Goal: Task Accomplishment & Management: Manage account settings

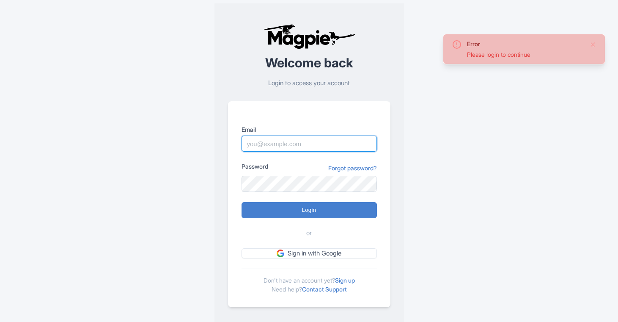
click at [276, 146] on input "Email" at bounding box center [309, 143] width 135 height 16
type input "lauren.shannon@arigatojapan.co.jp"
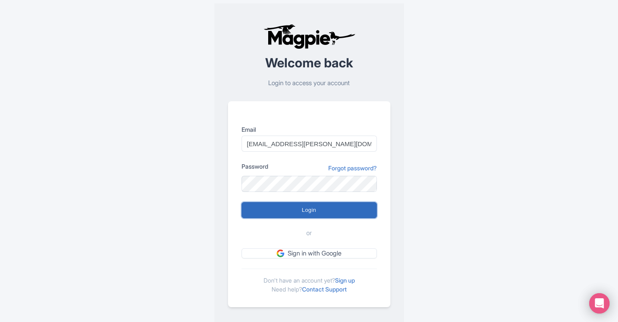
click at [310, 212] on input "Login" at bounding box center [309, 210] width 135 height 16
type input "Logging in..."
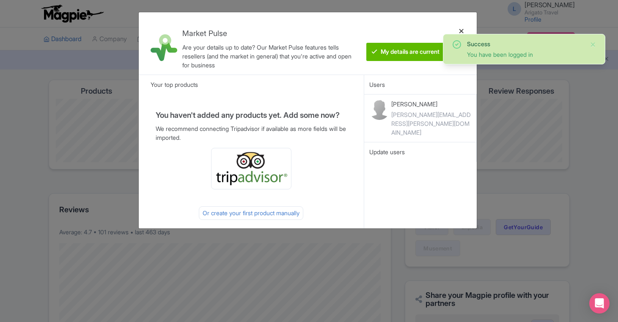
click at [460, 30] on div at bounding box center [461, 43] width 20 height 49
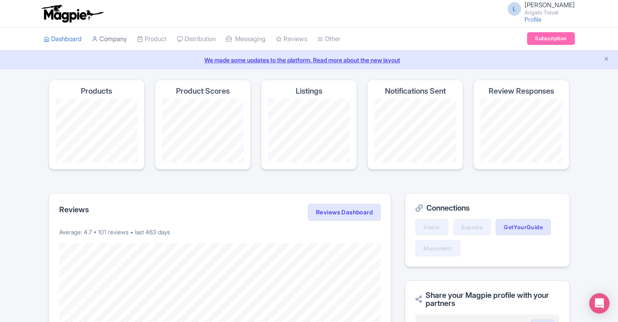
click at [109, 39] on link "Company" at bounding box center [109, 39] width 35 height 23
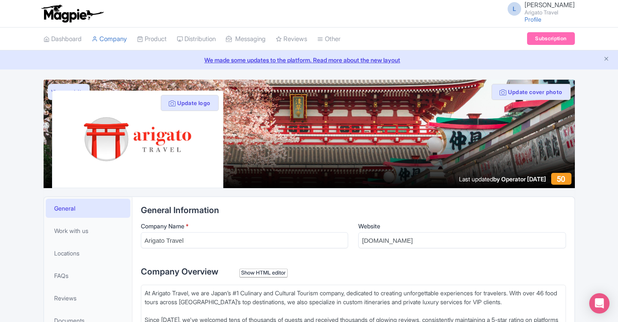
click at [545, 6] on span "[PERSON_NAME]" at bounding box center [550, 5] width 50 height 8
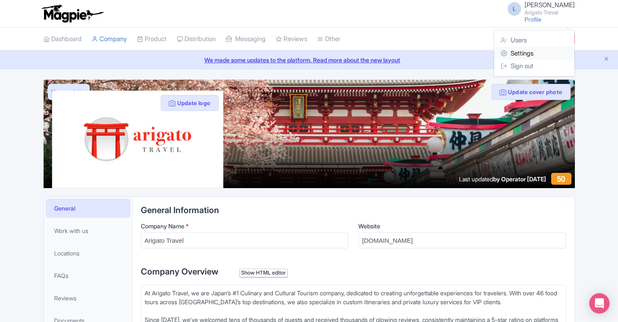
click at [525, 52] on link "Settings" at bounding box center [534, 53] width 80 height 13
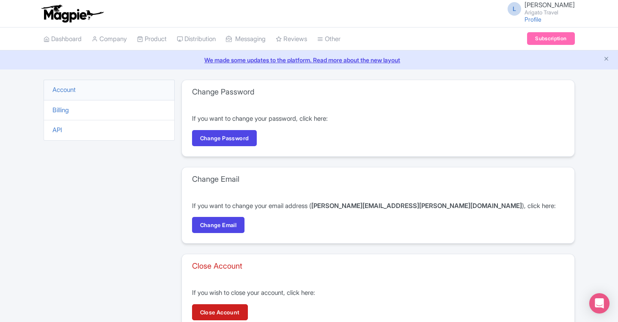
click at [83, 107] on li "Billing" at bounding box center [109, 110] width 131 height 21
click at [65, 111] on link "Billing" at bounding box center [60, 110] width 17 height 8
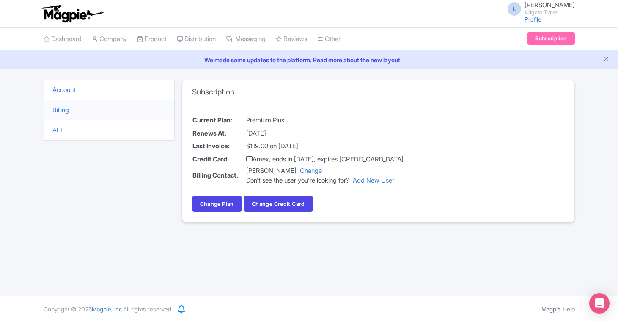
click at [65, 16] on img at bounding box center [72, 13] width 66 height 19
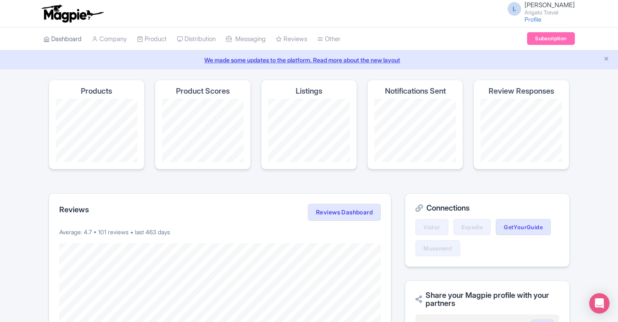
click at [65, 36] on link "Dashboard" at bounding box center [63, 39] width 38 height 23
click at [70, 9] on img at bounding box center [72, 13] width 66 height 19
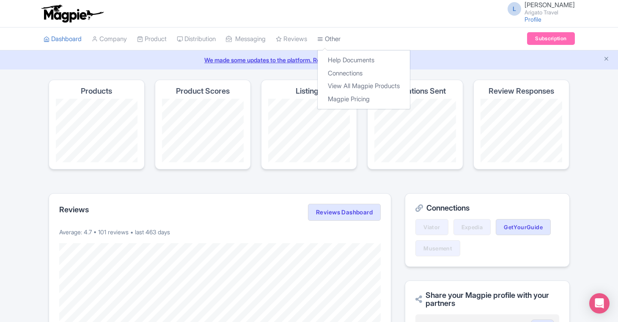
click at [336, 38] on link "Other" at bounding box center [328, 39] width 23 height 23
click at [362, 95] on link "Magpie Pricing" at bounding box center [364, 99] width 92 height 13
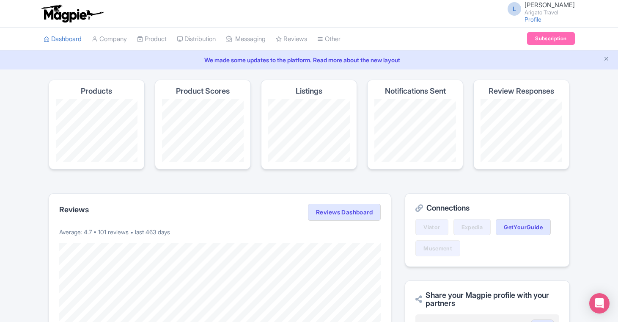
click at [547, 4] on span "[PERSON_NAME]" at bounding box center [550, 5] width 50 height 8
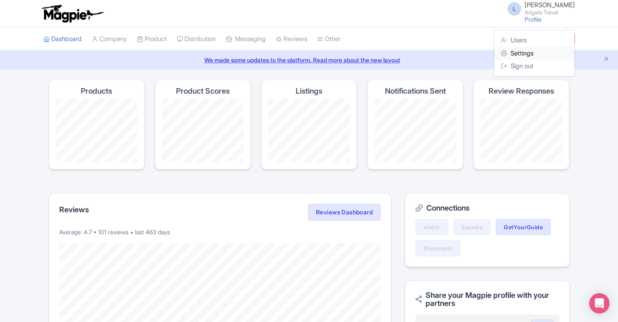
click at [520, 54] on link "Settings" at bounding box center [534, 53] width 80 height 13
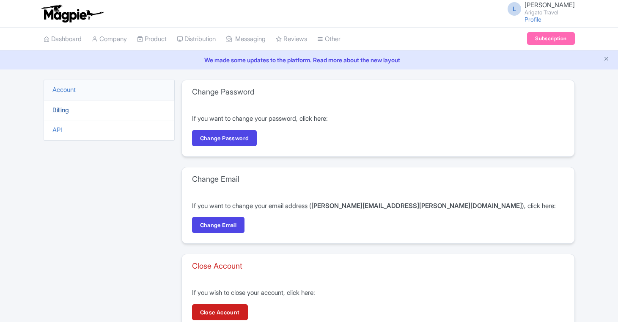
click at [61, 107] on link "Billing" at bounding box center [60, 110] width 17 height 8
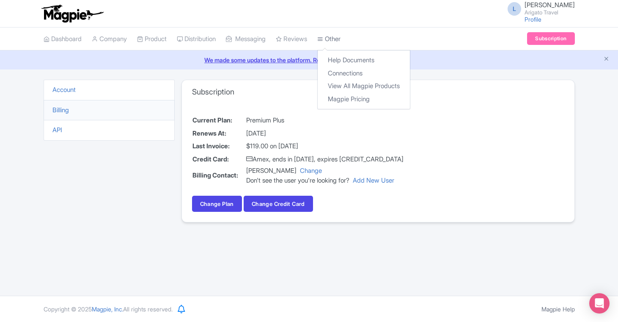
click at [323, 37] on icon at bounding box center [320, 39] width 6 height 6
click at [355, 96] on link "Magpie Pricing" at bounding box center [364, 99] width 92 height 13
